Goal: Information Seeking & Learning: Learn about a topic

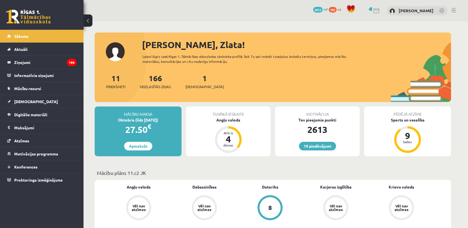
scroll to position [433, 0]
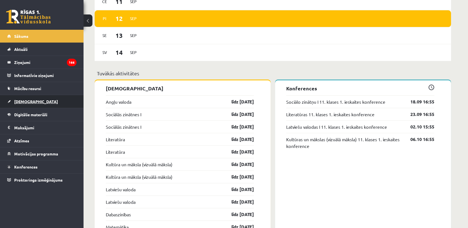
click at [27, 100] on span "[DEMOGRAPHIC_DATA]" at bounding box center [36, 101] width 44 height 5
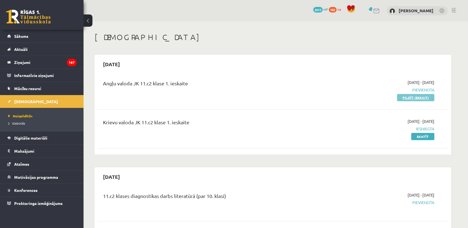
click at [403, 96] on link "Pildīt ieskaiti" at bounding box center [415, 97] width 37 height 7
click at [36, 137] on span "Digitālie materiāli" at bounding box center [30, 138] width 33 height 5
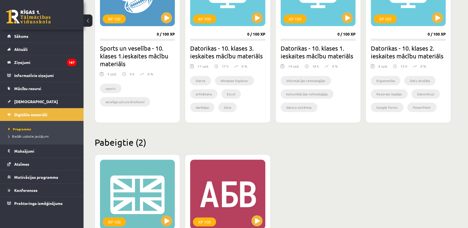
scroll to position [501, 0]
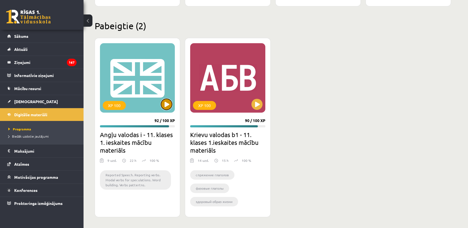
click at [166, 106] on button at bounding box center [166, 104] width 11 height 11
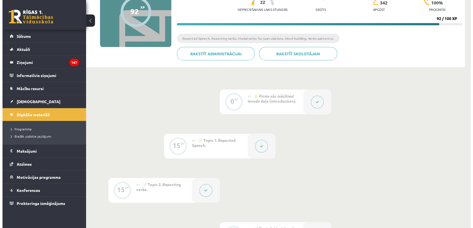
scroll to position [155, 0]
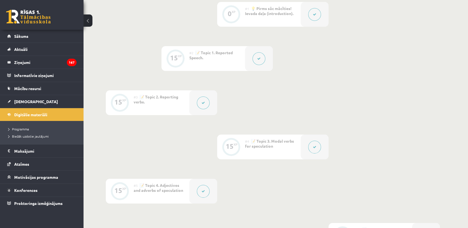
click at [198, 193] on button at bounding box center [203, 191] width 13 height 13
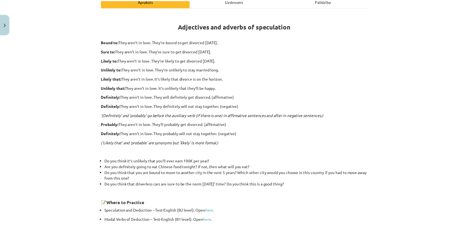
scroll to position [0, 0]
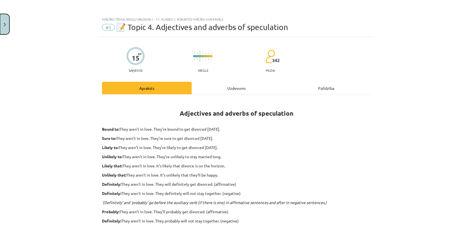
click at [4, 30] on button "Close" at bounding box center [4, 24] width 9 height 21
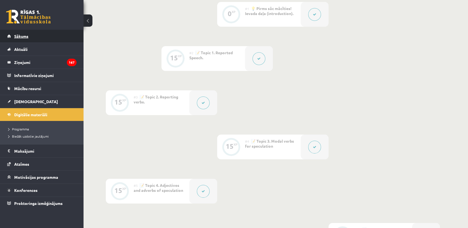
click at [20, 36] on span "Sākums" at bounding box center [21, 36] width 14 height 5
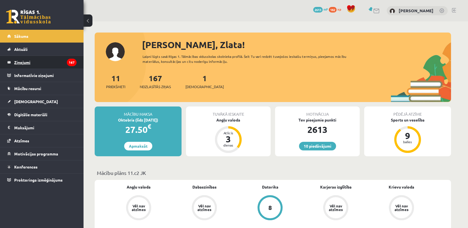
click at [38, 59] on legend "Ziņojumi 167" at bounding box center [45, 62] width 62 height 13
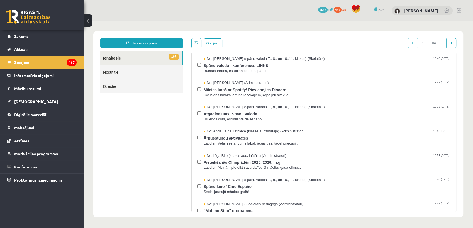
click at [175, 54] on span "167" at bounding box center [174, 57] width 11 height 6
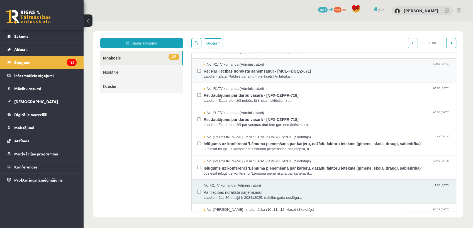
scroll to position [196, 0]
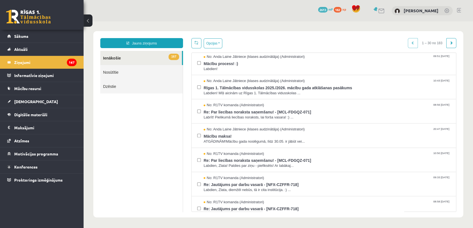
click at [152, 56] on link "167 Ienākošie" at bounding box center [141, 58] width 82 height 14
click at [194, 45] on link at bounding box center [196, 43] width 10 height 10
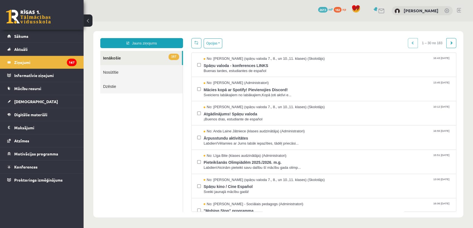
scroll to position [0, 0]
click at [276, 67] on span "Spāņu valoda - konferences LINKS" at bounding box center [327, 65] width 247 height 7
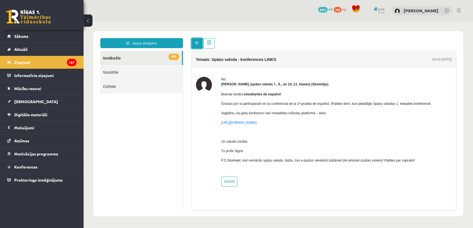
click at [196, 44] on span at bounding box center [197, 43] width 4 height 4
click at [196, 43] on span at bounding box center [197, 43] width 4 height 4
click at [42, 37] on link "Sākums" at bounding box center [41, 36] width 69 height 13
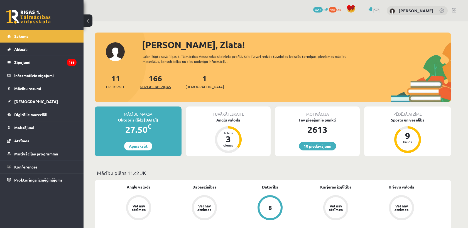
click at [157, 79] on link "166 Neizlasītās ziņas" at bounding box center [155, 81] width 31 height 16
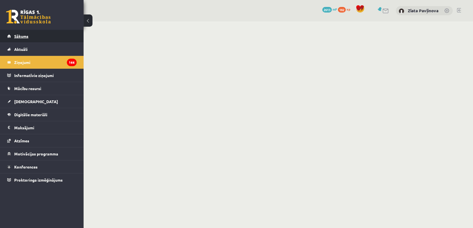
click at [16, 35] on span "Sākums" at bounding box center [21, 36] width 14 height 5
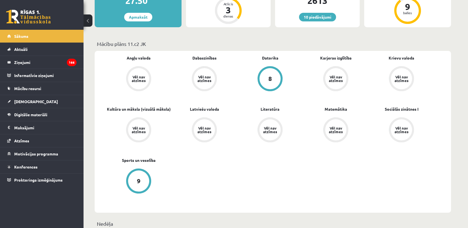
scroll to position [36, 0]
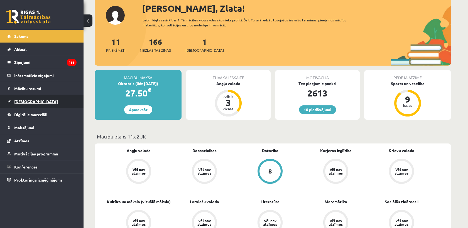
click at [40, 104] on link "[DEMOGRAPHIC_DATA]" at bounding box center [41, 101] width 69 height 13
